Goal: Task Accomplishment & Management: Use online tool/utility

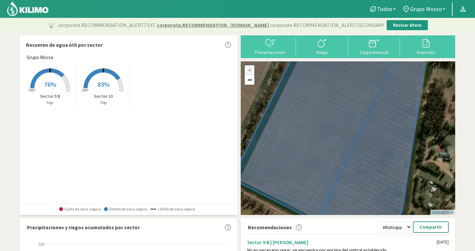
click at [50, 87] on span "76%" at bounding box center [50, 84] width 12 height 8
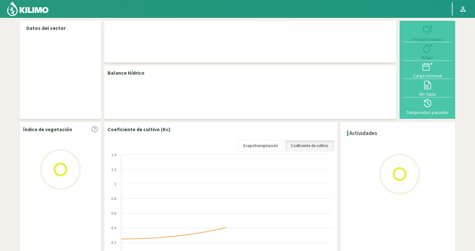
select select "1: Object"
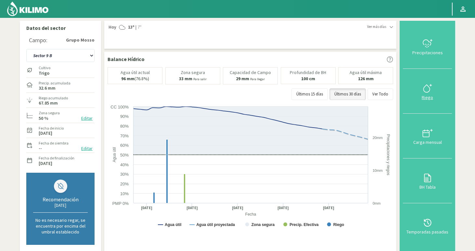
click at [426, 95] on div "Riego" at bounding box center [427, 97] width 45 height 5
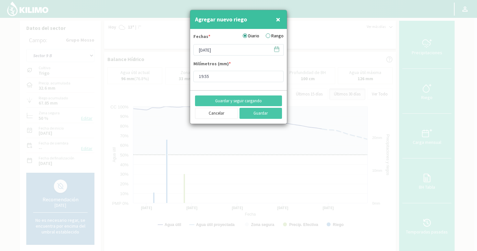
click at [279, 50] on icon at bounding box center [277, 49] width 6 height 6
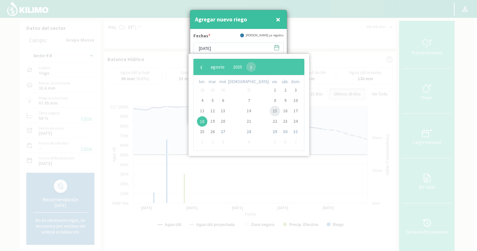
click at [270, 112] on span "15" at bounding box center [275, 111] width 10 height 10
type input "[DATE]"
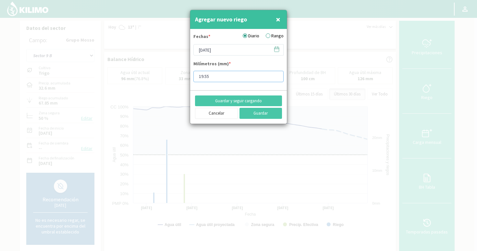
drag, startPoint x: 220, startPoint y: 78, endPoint x: 168, endPoint y: 78, distance: 52.6
click at [168, 78] on div "Agregar nuevo riego × Fechas * Diario Rango [DATE] Milímetros (mm) * 19.55 Guar…" at bounding box center [238, 125] width 477 height 251
type input "19.3"
click at [258, 111] on button "Guardar" at bounding box center [261, 113] width 43 height 11
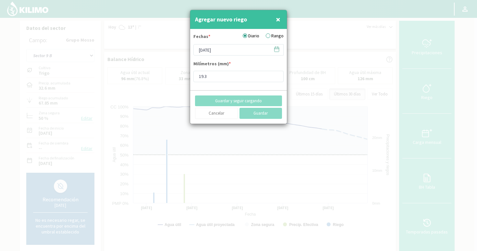
type input "[DATE]"
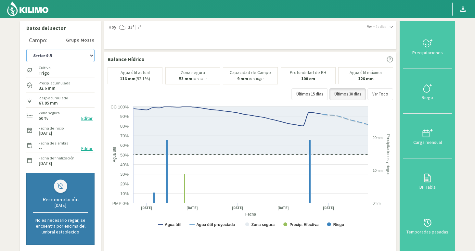
click at [60, 55] on select "Sector 10 Sector 9 B" at bounding box center [60, 55] width 68 height 13
click at [26, 49] on select "Sector 10 Sector 9 B" at bounding box center [60, 55] width 68 height 13
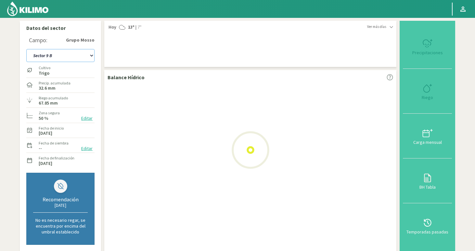
select select "2: Object"
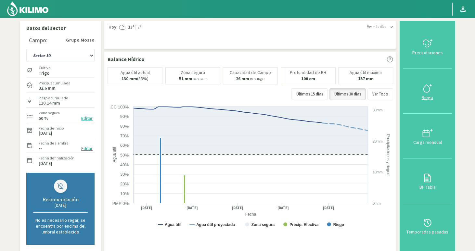
click at [426, 96] on div "Riego" at bounding box center [427, 97] width 45 height 5
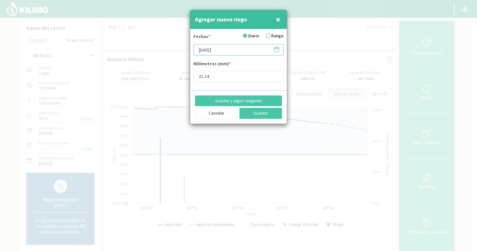
click at [231, 51] on input "[DATE]" at bounding box center [239, 49] width 90 height 11
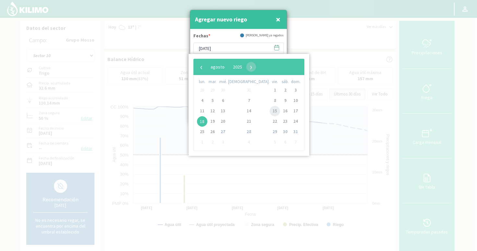
click at [270, 112] on span "15" at bounding box center [275, 111] width 10 height 10
type input "[DATE]"
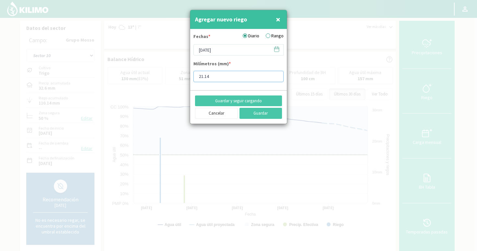
drag, startPoint x: 227, startPoint y: 76, endPoint x: 165, endPoint y: 78, distance: 62.0
click at [165, 78] on div "Agregar nuevo riego × Fechas * Diario Rango [DATE] Milímetros (mm) * 21.14 Guar…" at bounding box center [238, 125] width 477 height 251
type input "19.3"
click at [257, 113] on button "Guardar" at bounding box center [261, 113] width 43 height 11
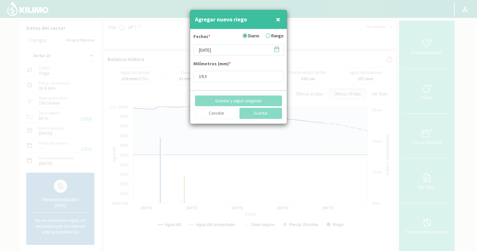
type input "[DATE]"
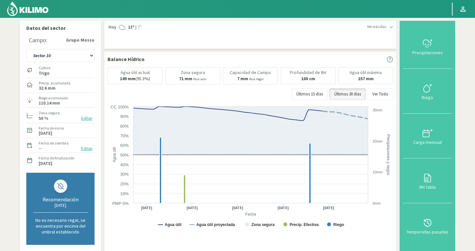
click at [42, 9] on img at bounding box center [27, 9] width 43 height 16
